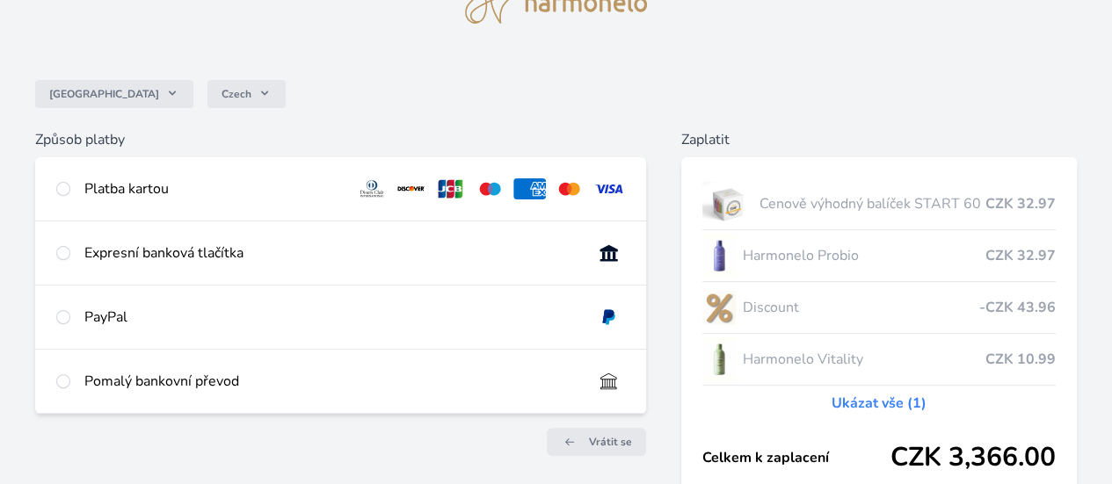
scroll to position [92, 0]
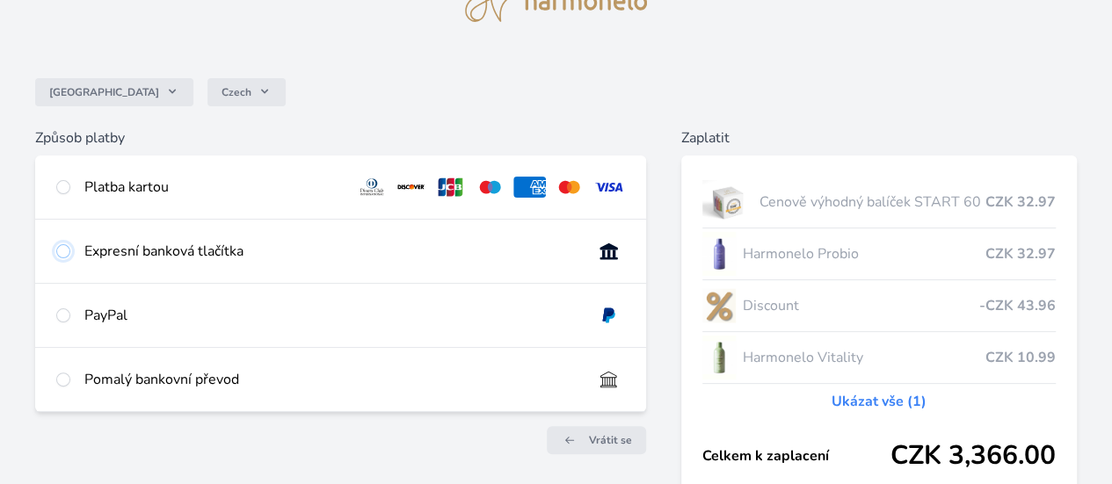
click at [70, 258] on input "radio" at bounding box center [63, 251] width 14 height 14
radio input "true"
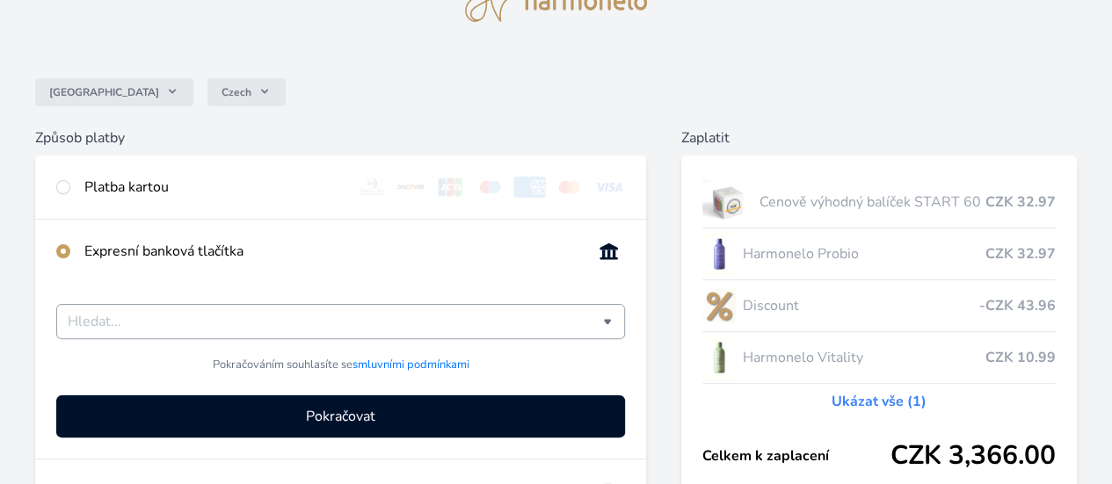
click at [372, 332] on input "Česká spořitelna Komerční banka mTransfer Fio banka Moneta Money Bank Raiffeise…" at bounding box center [335, 321] width 535 height 21
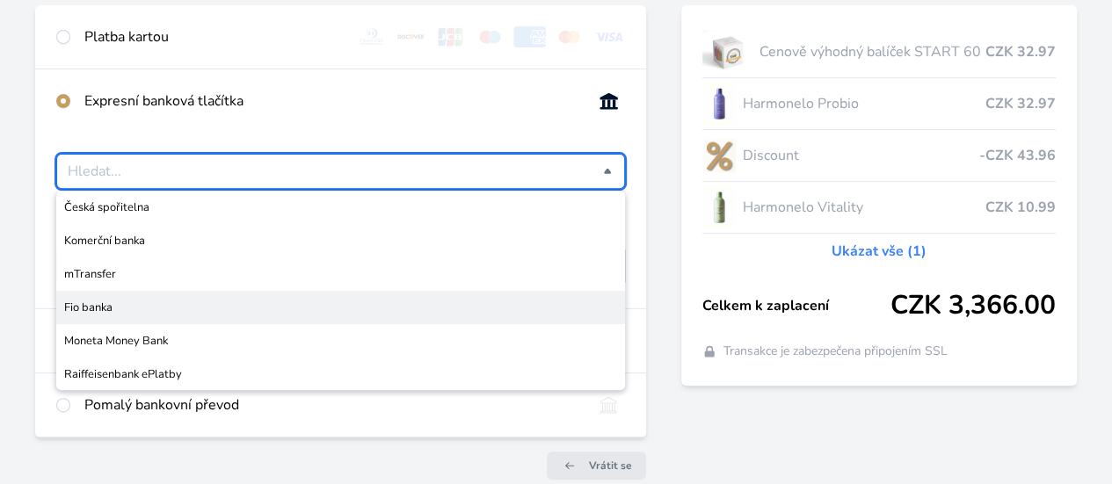
scroll to position [244, 0]
click at [106, 214] on div "Česko Czech Způsob platby Platba kartou Číslo karty <p>Your browser does not su…" at bounding box center [556, 142] width 1112 height 772
type input "Vyberte svou banku"
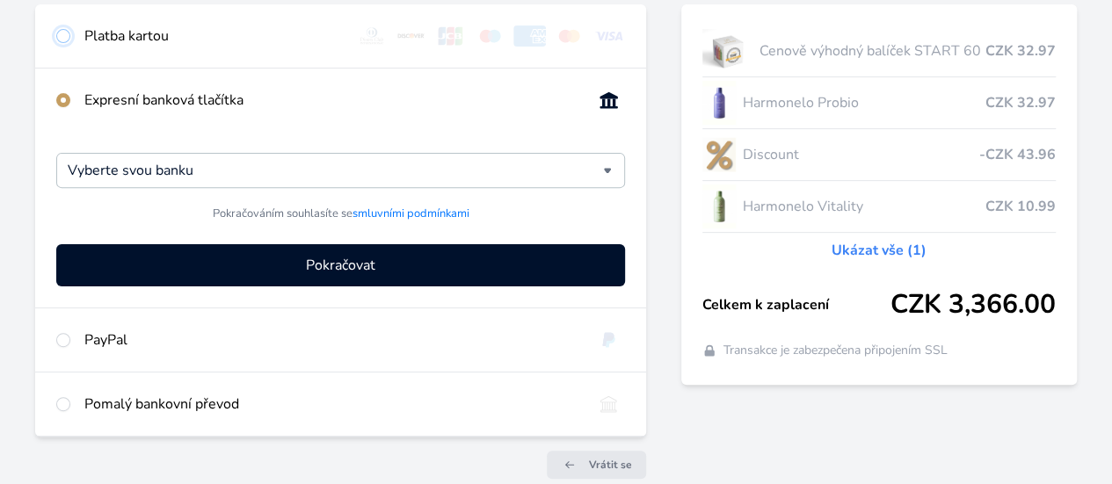
click at [70, 34] on input "radio" at bounding box center [63, 36] width 14 height 14
radio input "true"
radio input "false"
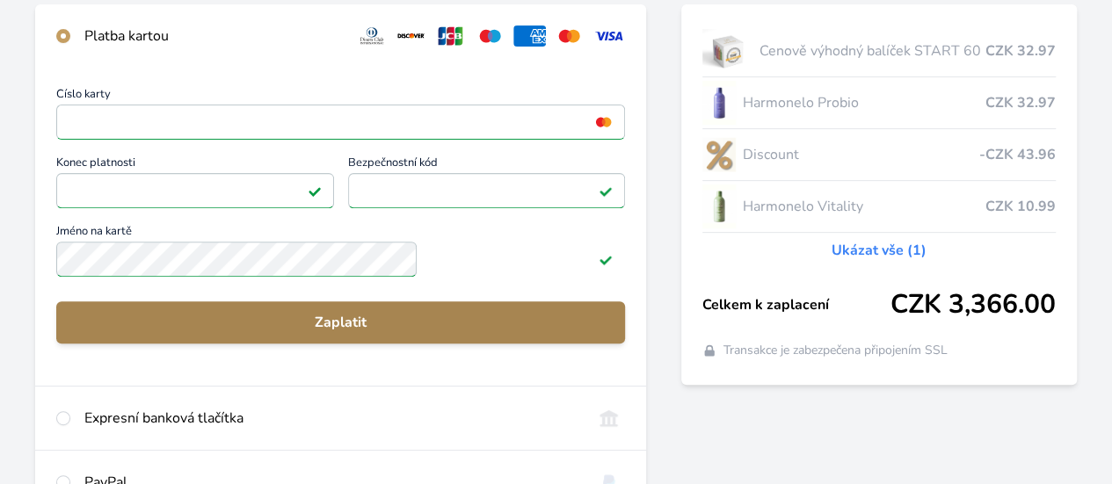
click at [431, 331] on span "Zaplatit" at bounding box center [340, 322] width 541 height 21
